Goal: Transaction & Acquisition: Purchase product/service

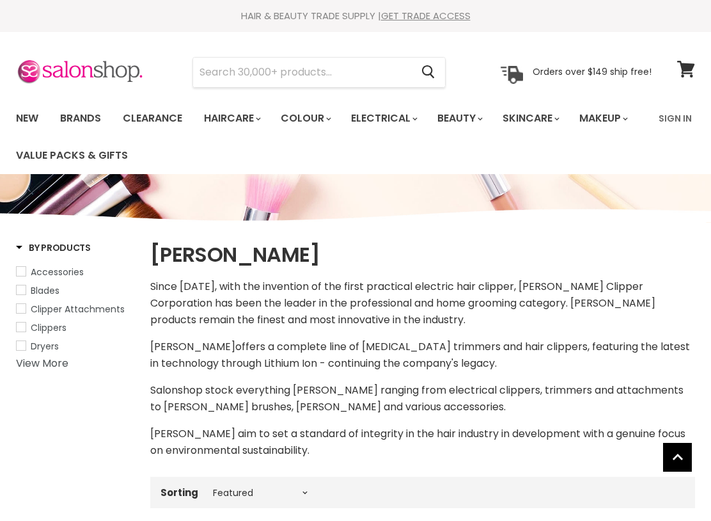
select select "manual"
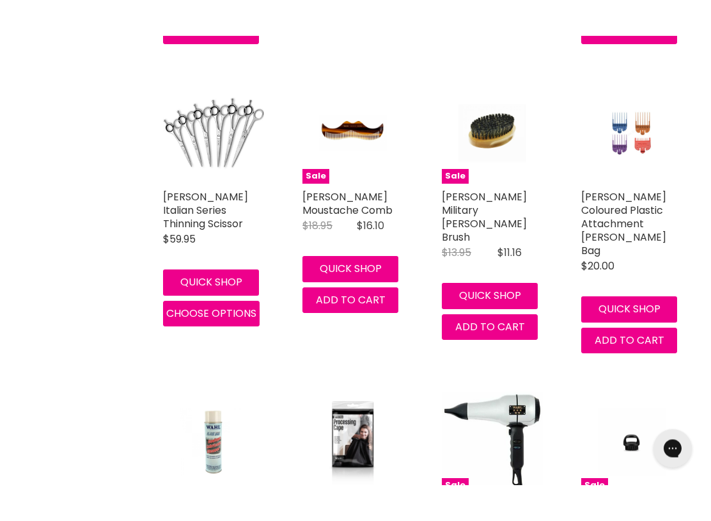
scroll to position [2824, 0]
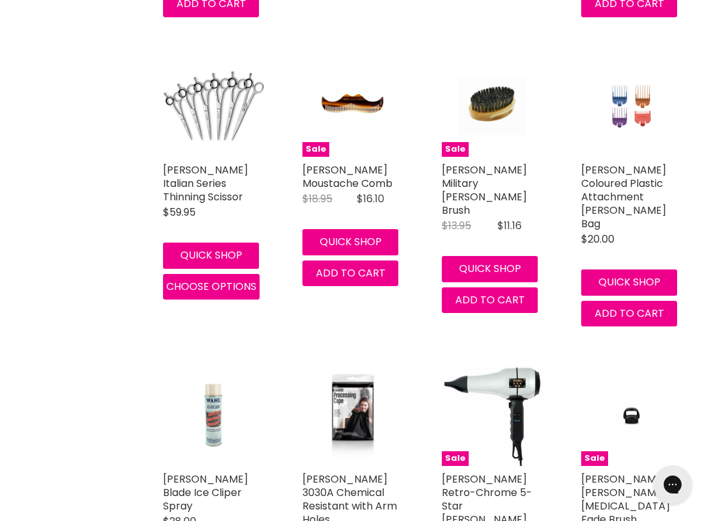
click at [349, 471] on link "[PERSON_NAME] 3030A Chemical Resistant with Arm Holes" at bounding box center [350, 498] width 95 height 55
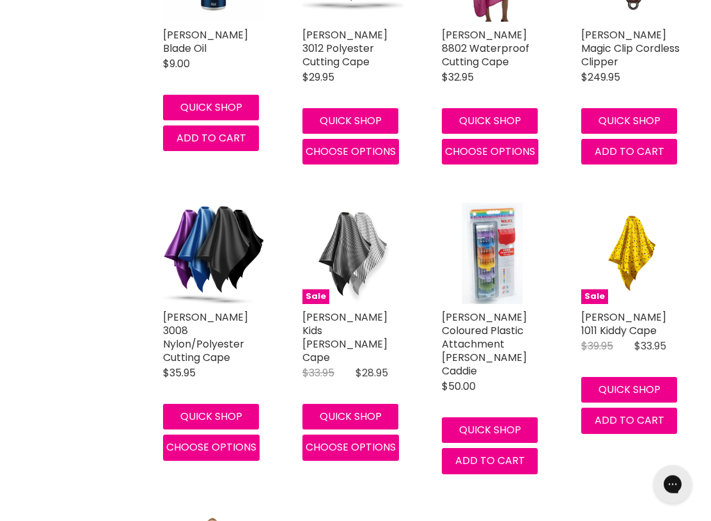
scroll to position [914, 0]
click at [223, 270] on img "Main content" at bounding box center [213, 253] width 67 height 101
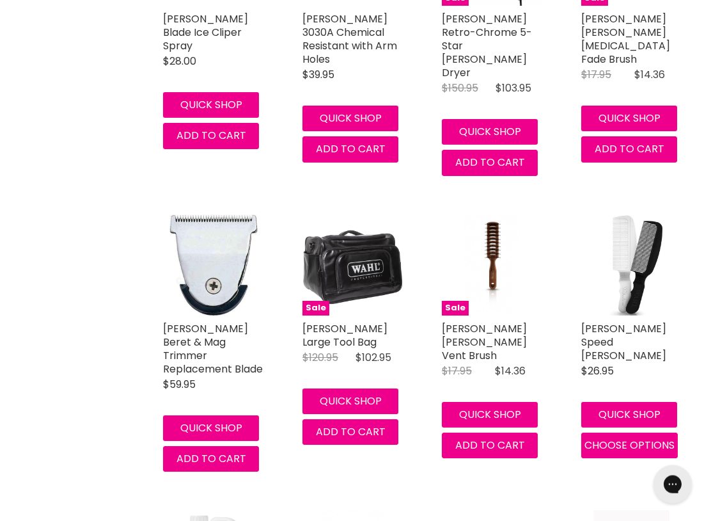
scroll to position [3284, 0]
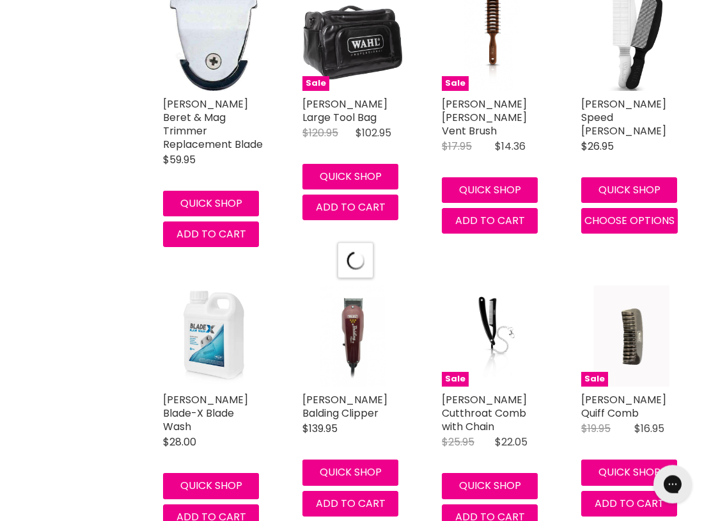
scroll to position [3634, 0]
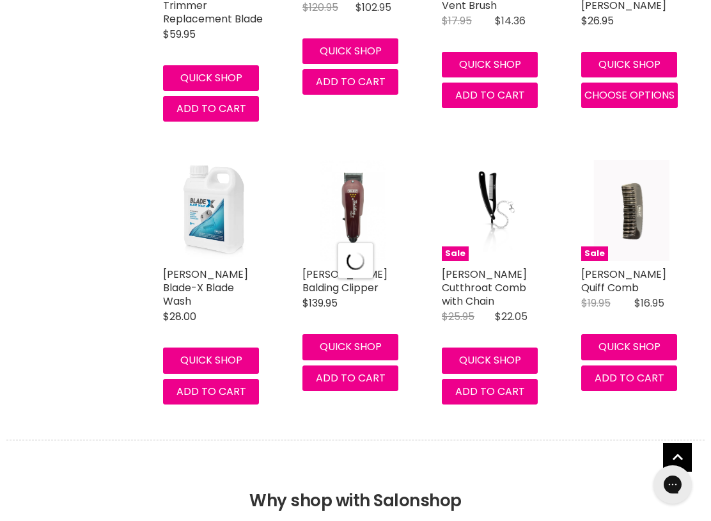
select select "manual"
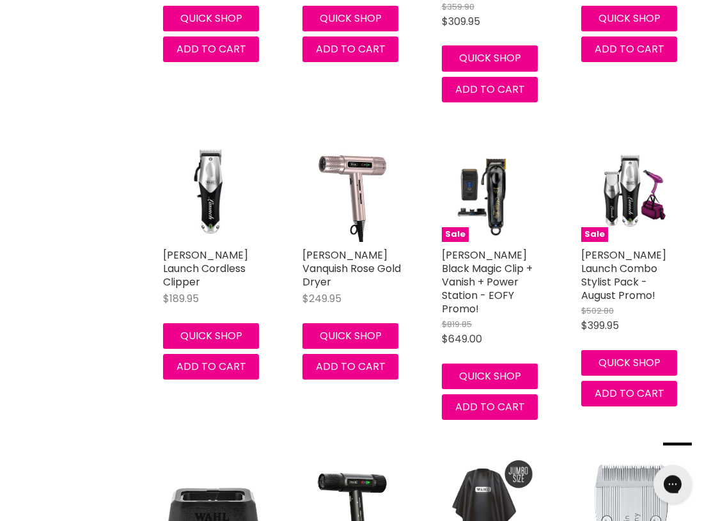
scroll to position [6699, 0]
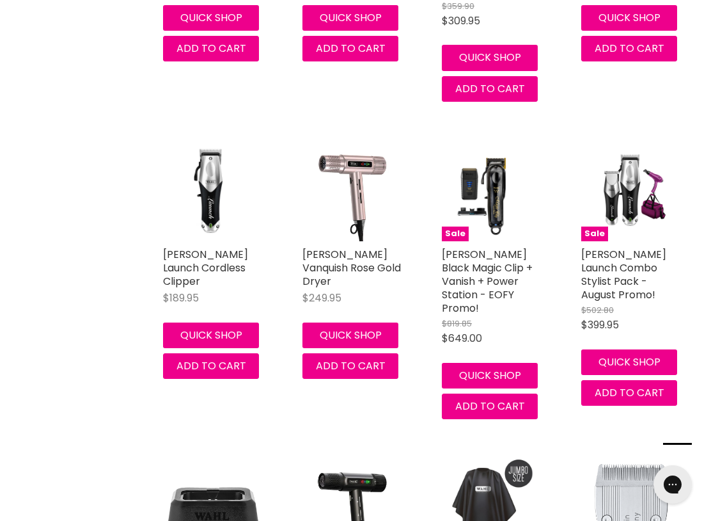
click at [481, 457] on img "Main content" at bounding box center [492, 507] width 101 height 101
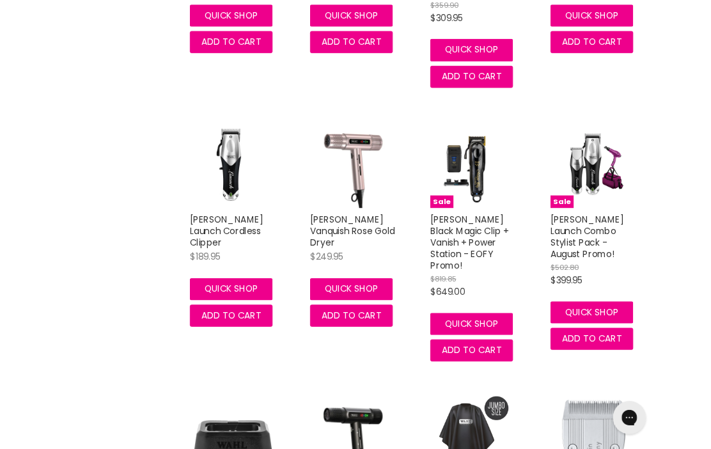
scroll to position [6758, 0]
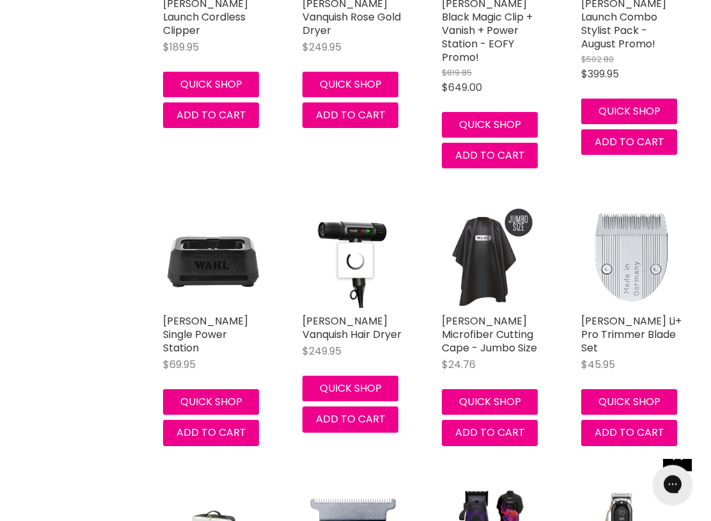
select select "manual"
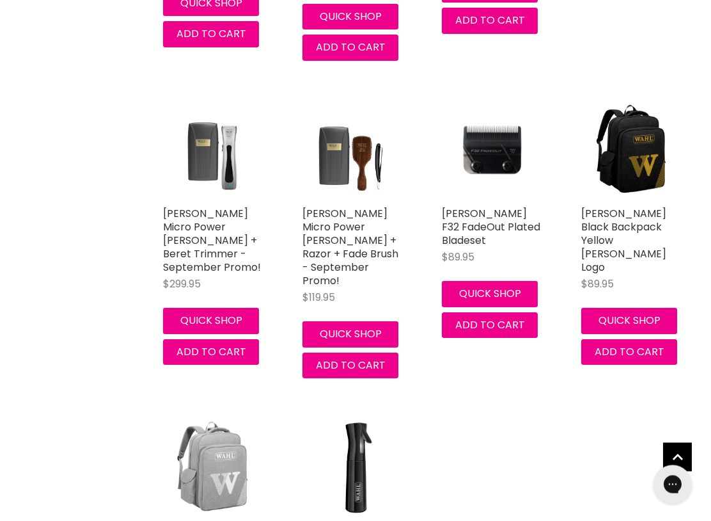
scroll to position [8341, 0]
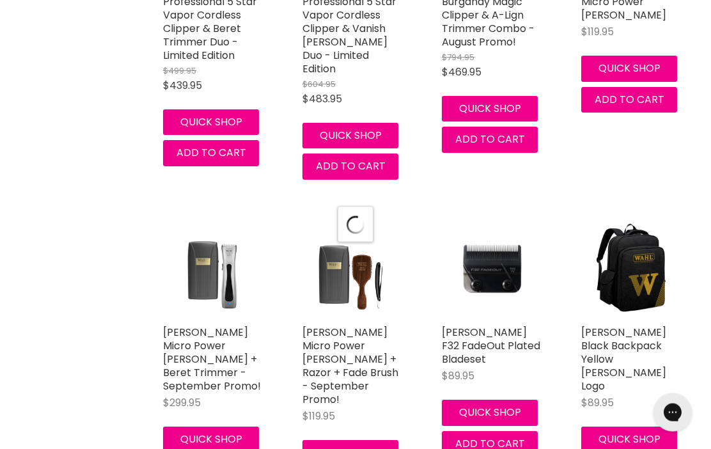
scroll to position [8198, 0]
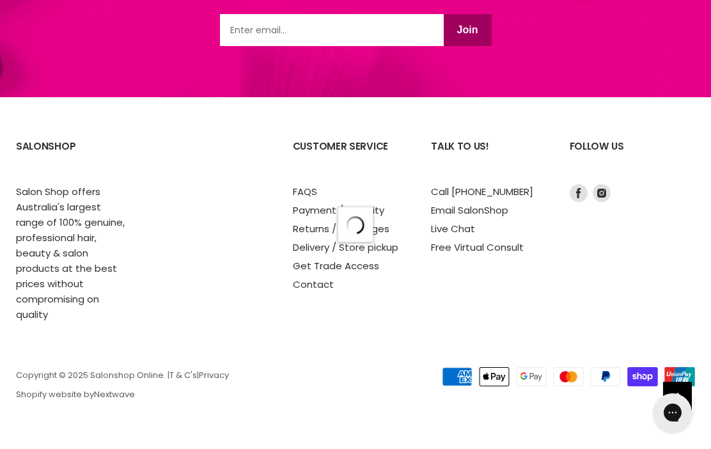
scroll to position [3551, 0]
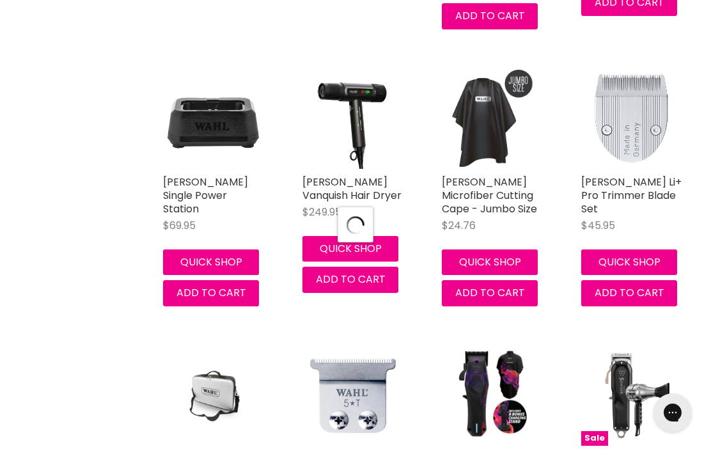
select select "manual"
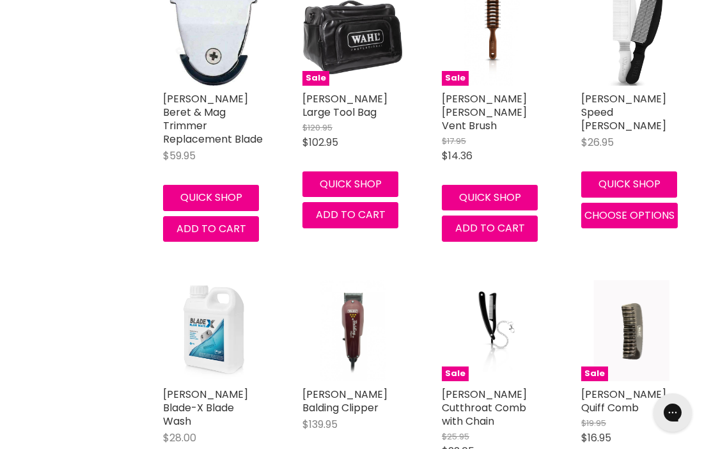
scroll to position [1088, 0]
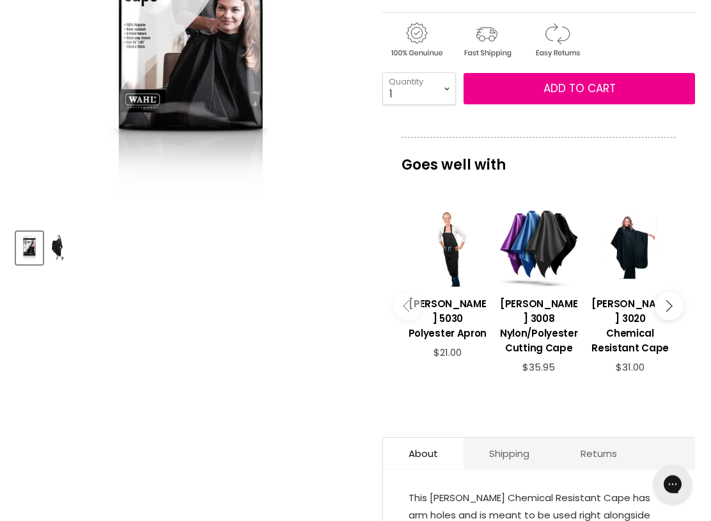
scroll to position [323, 0]
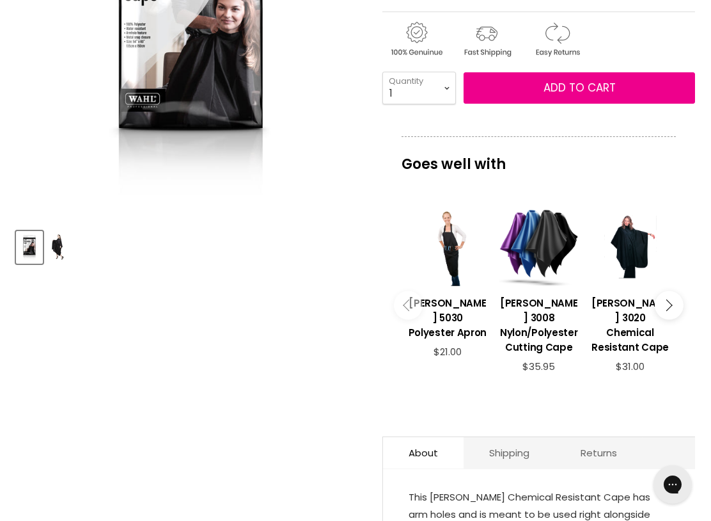
click at [61, 257] on img "Product thumbnails" at bounding box center [58, 247] width 20 height 30
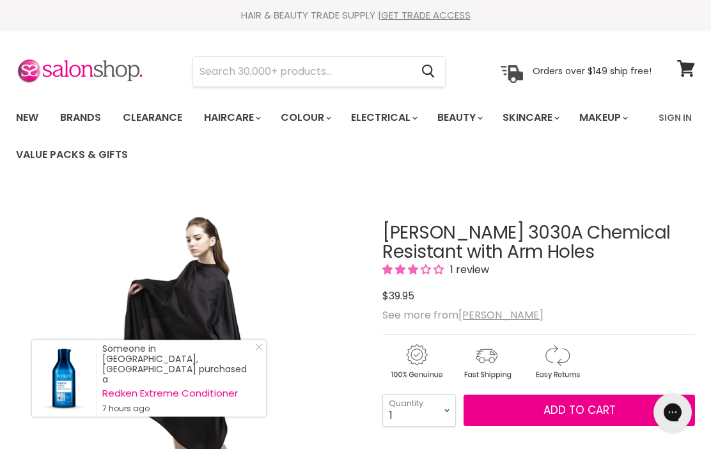
scroll to position [0, 0]
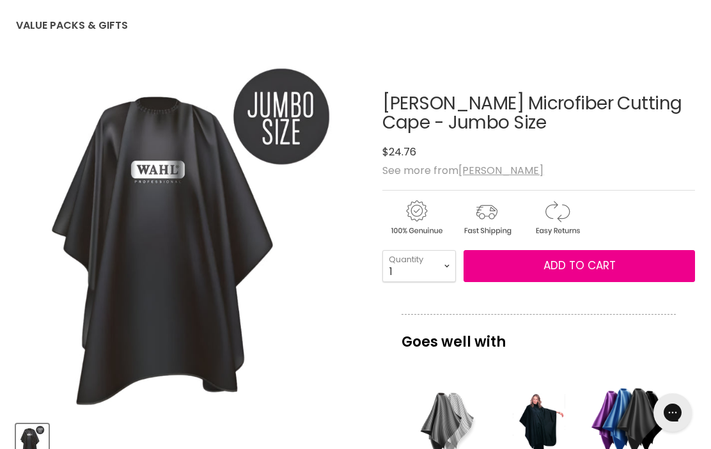
scroll to position [124, 0]
